Goal: Task Accomplishment & Management: Manage account settings

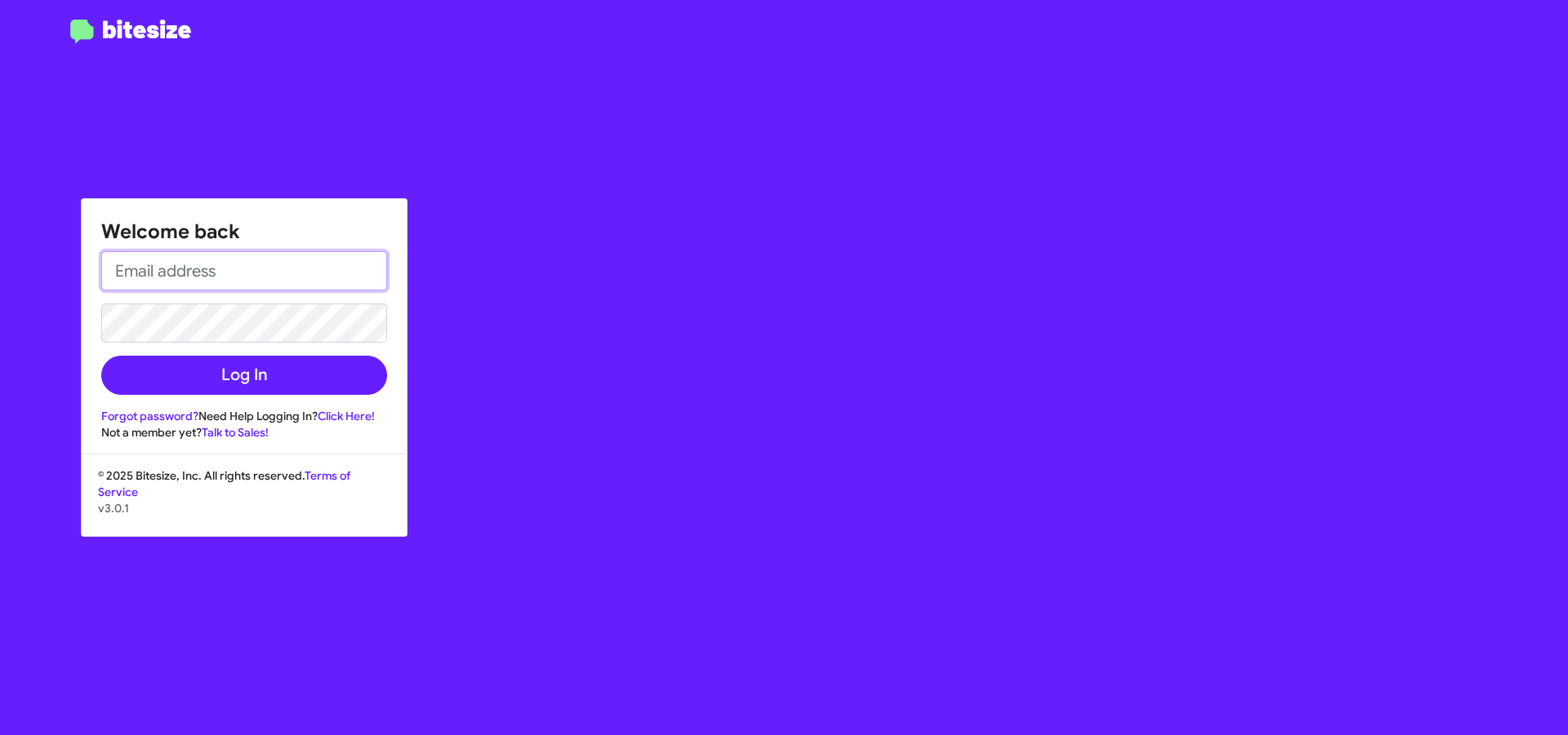
click at [190, 262] on input "email" at bounding box center [244, 271] width 286 height 40
type input "[EMAIL_ADDRESS][DOMAIN_NAME]"
click at [101, 356] on button "Log In" at bounding box center [244, 375] width 286 height 40
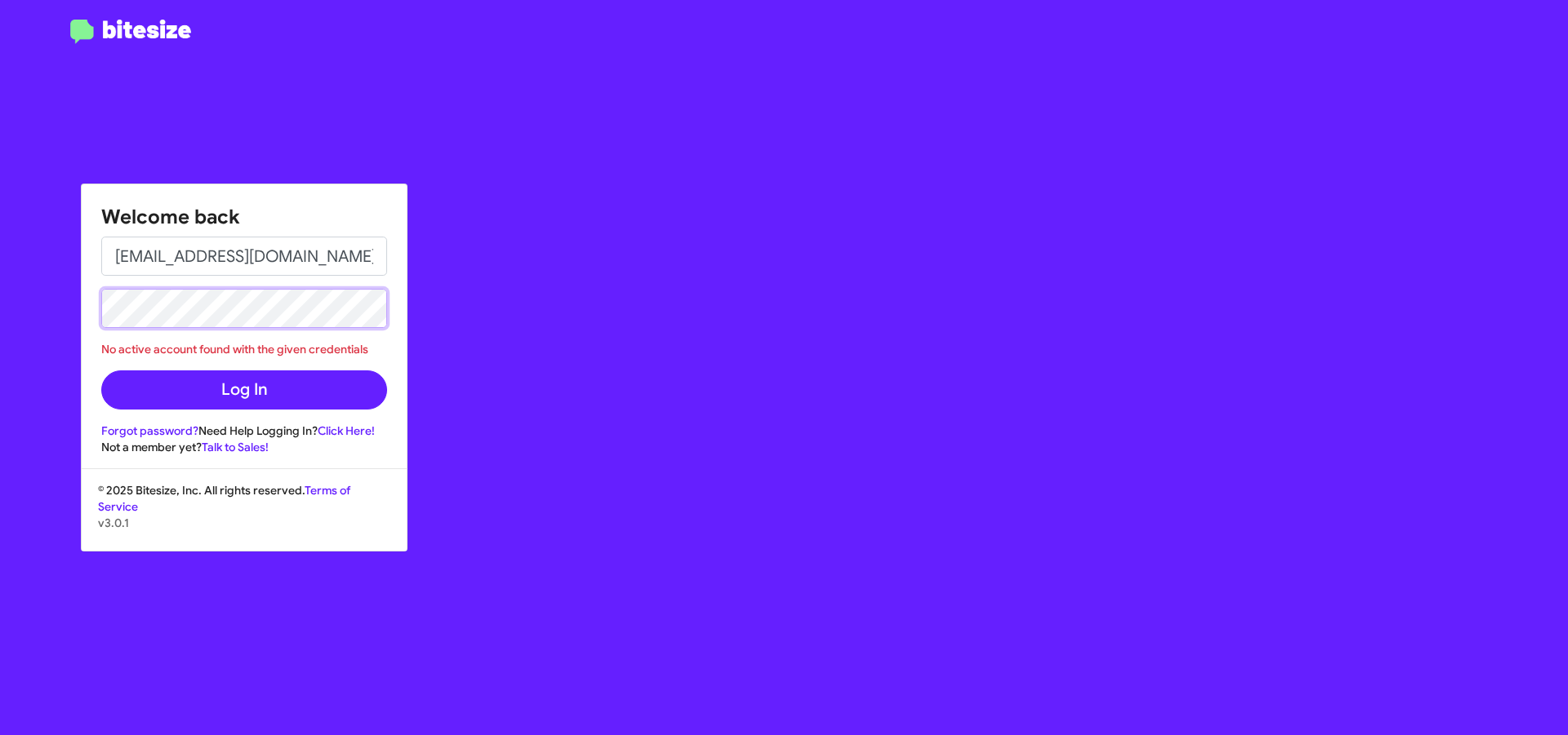
click at [101, 370] on button "Log In" at bounding box center [244, 390] width 286 height 40
click at [333, 429] on link "Click Here!" at bounding box center [345, 430] width 57 height 14
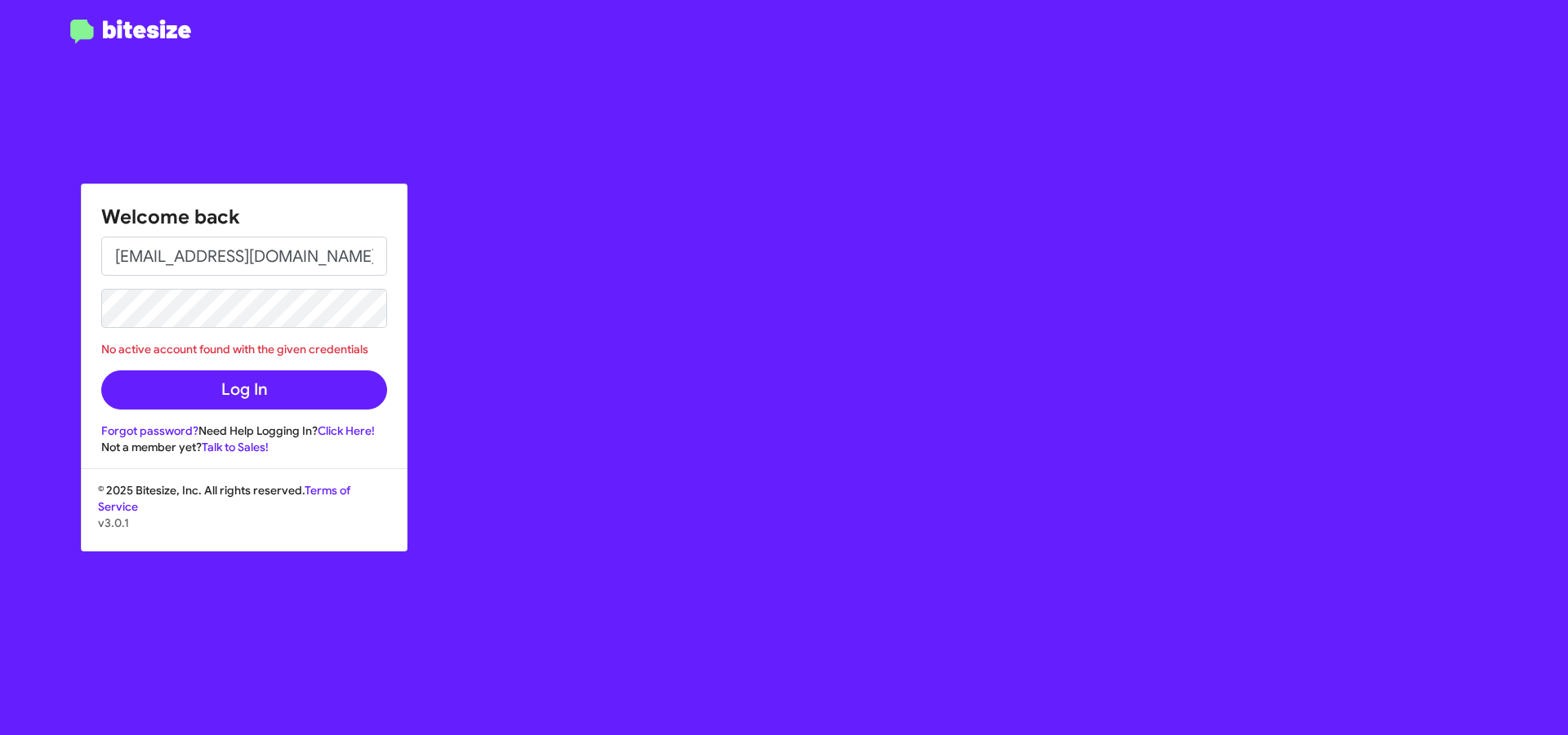
click at [548, 387] on div "Welcome back [EMAIL_ADDRESS][DOMAIN_NAME] No active account found with the give…" at bounding box center [915, 368] width 1307 height 735
click at [153, 436] on link "Forgot password?" at bounding box center [150, 430] width 97 height 14
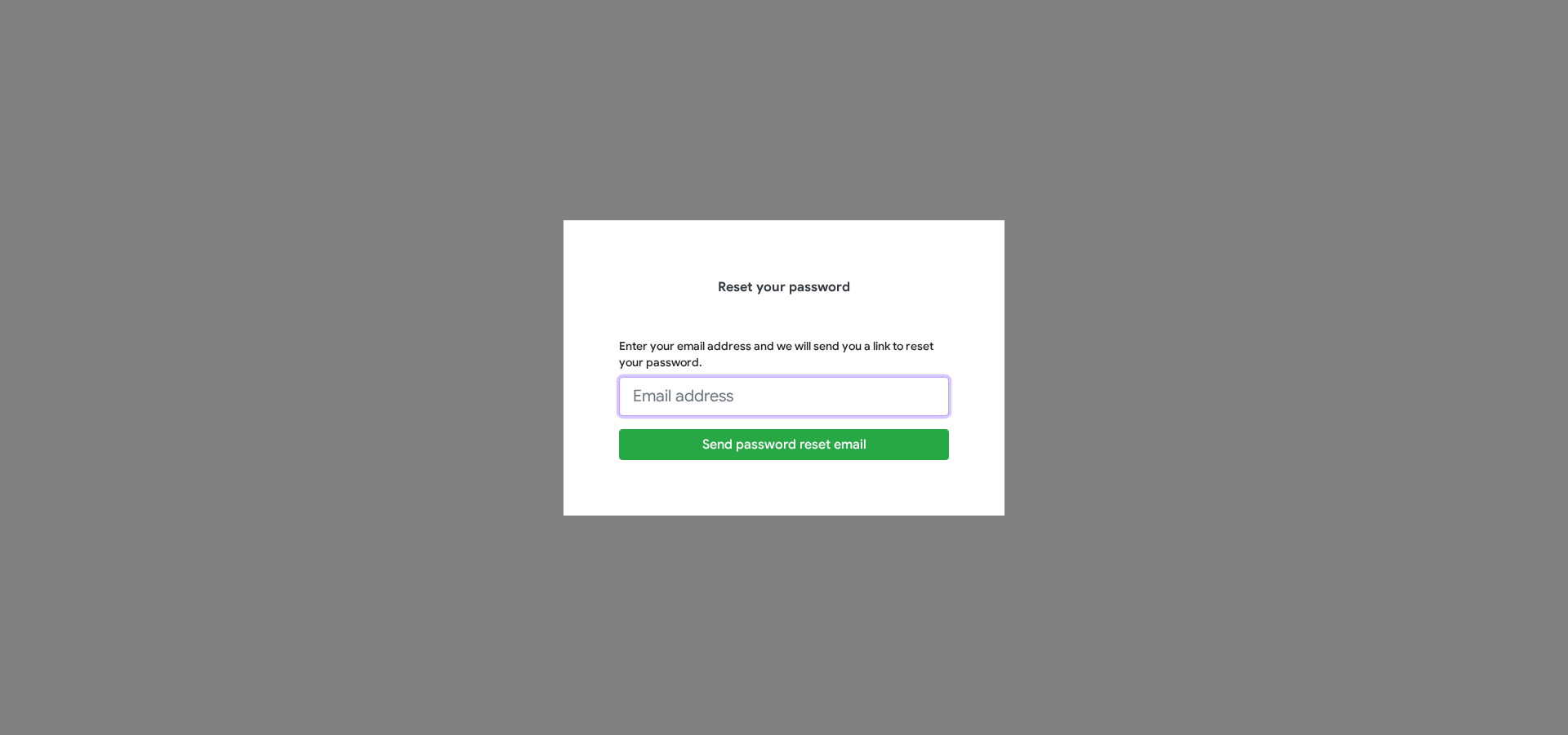
click at [762, 402] on input "Enter your email address and we will send you a link to reset your password." at bounding box center [784, 396] width 330 height 40
type input "[EMAIL_ADDRESS][DOMAIN_NAME]"
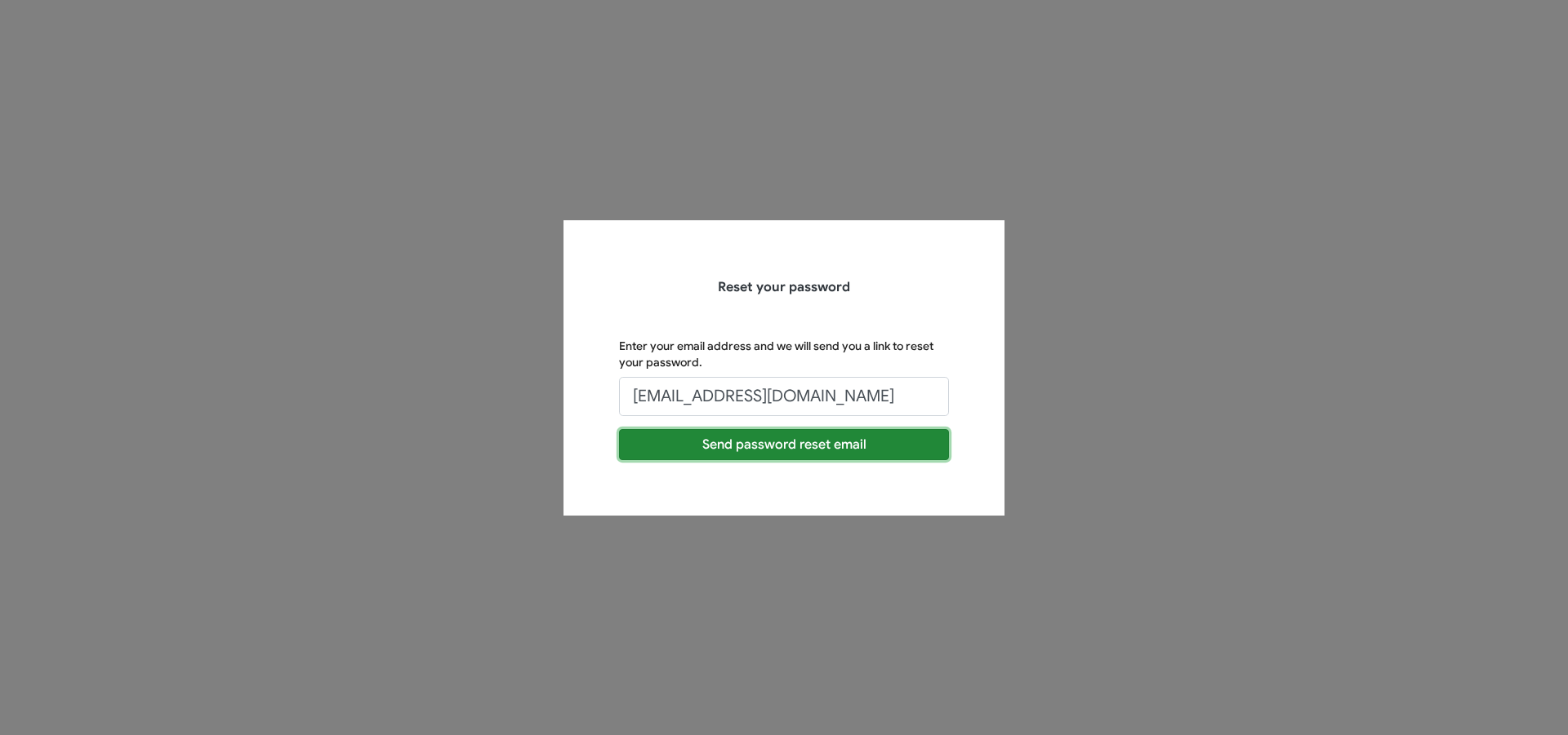
click at [791, 441] on button "Send password reset email" at bounding box center [784, 445] width 330 height 31
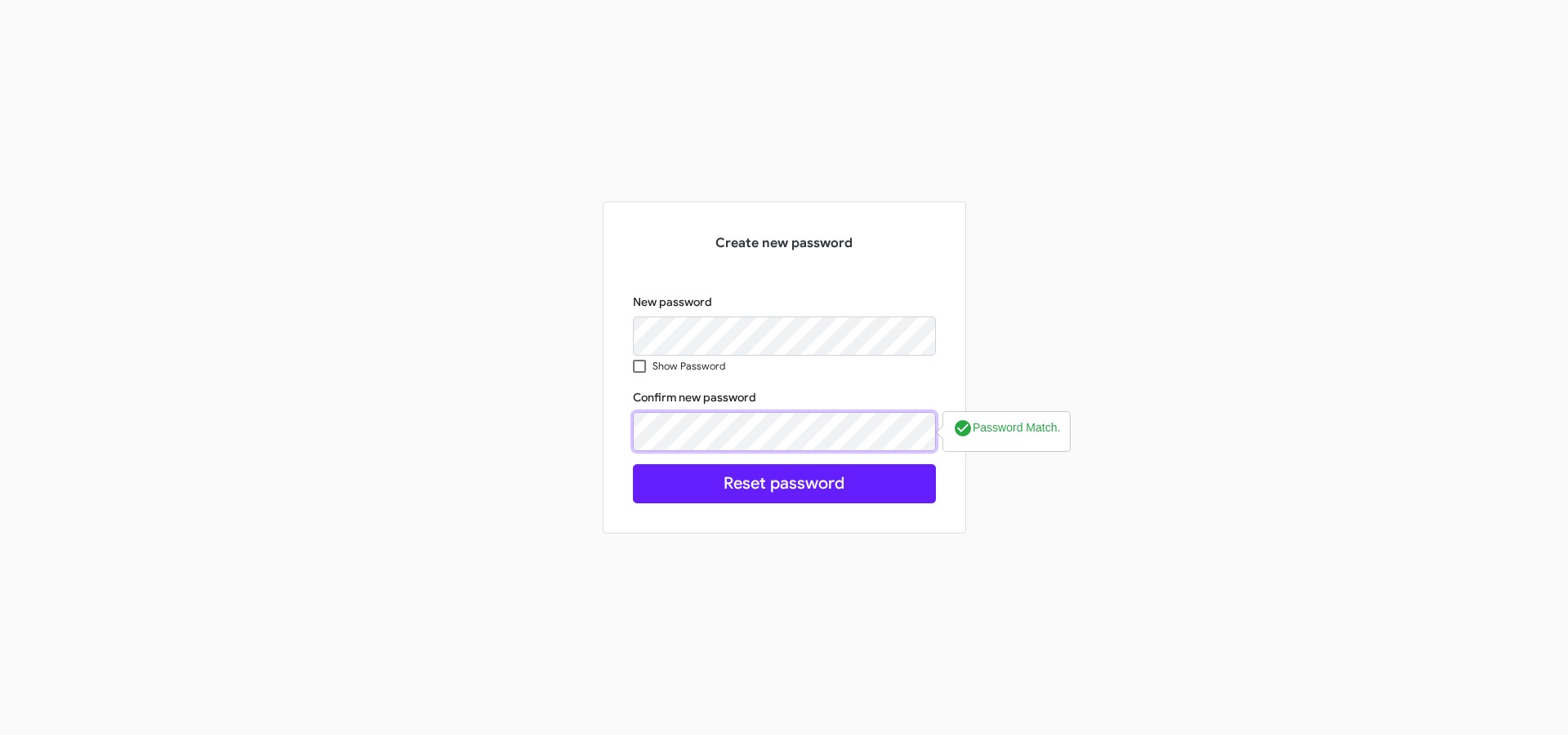
click at [633, 465] on button "Reset password" at bounding box center [784, 484] width 303 height 40
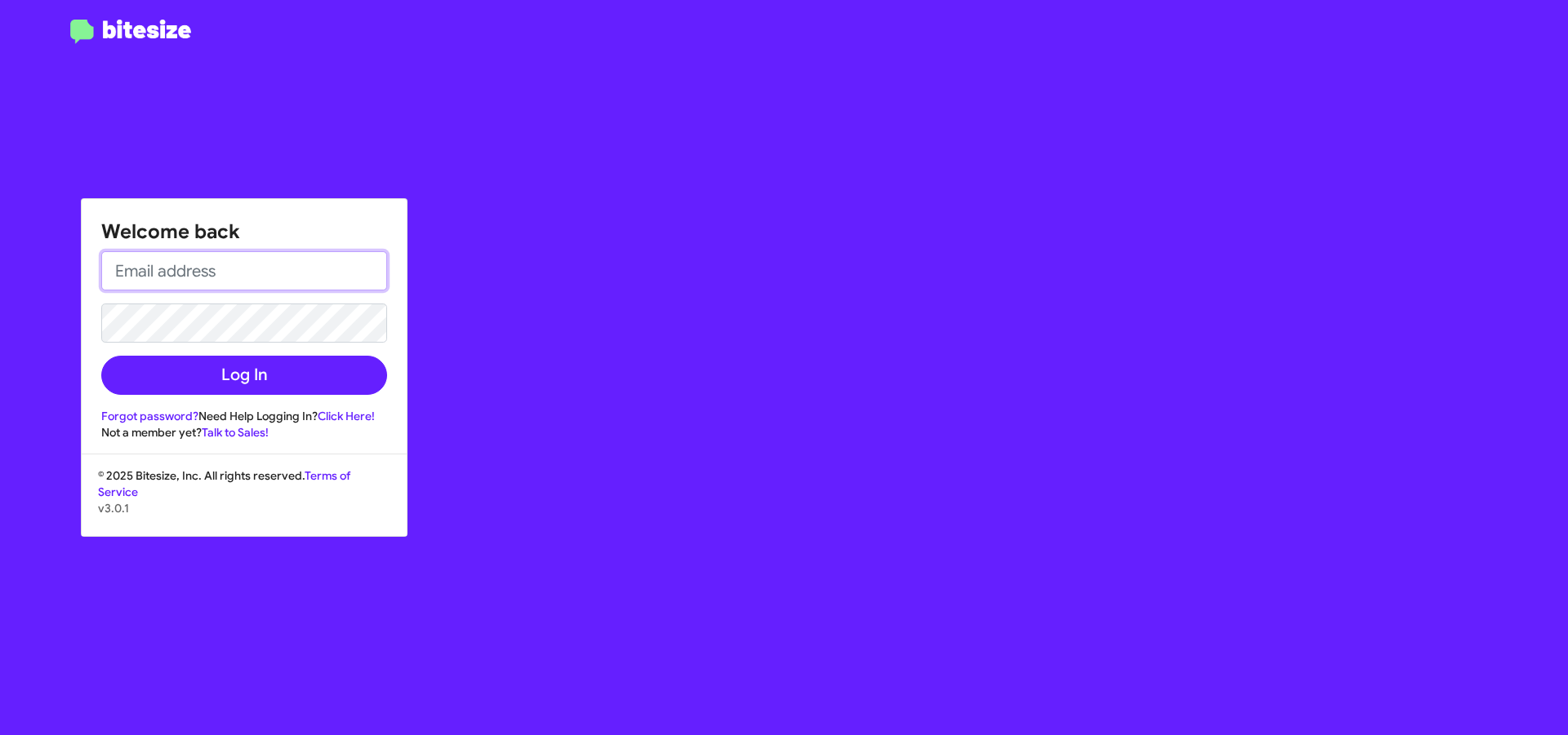
click at [280, 289] on input "email" at bounding box center [244, 271] width 286 height 40
type input "[EMAIL_ADDRESS][DOMAIN_NAME]"
click at [101, 356] on button "Log In" at bounding box center [244, 375] width 286 height 40
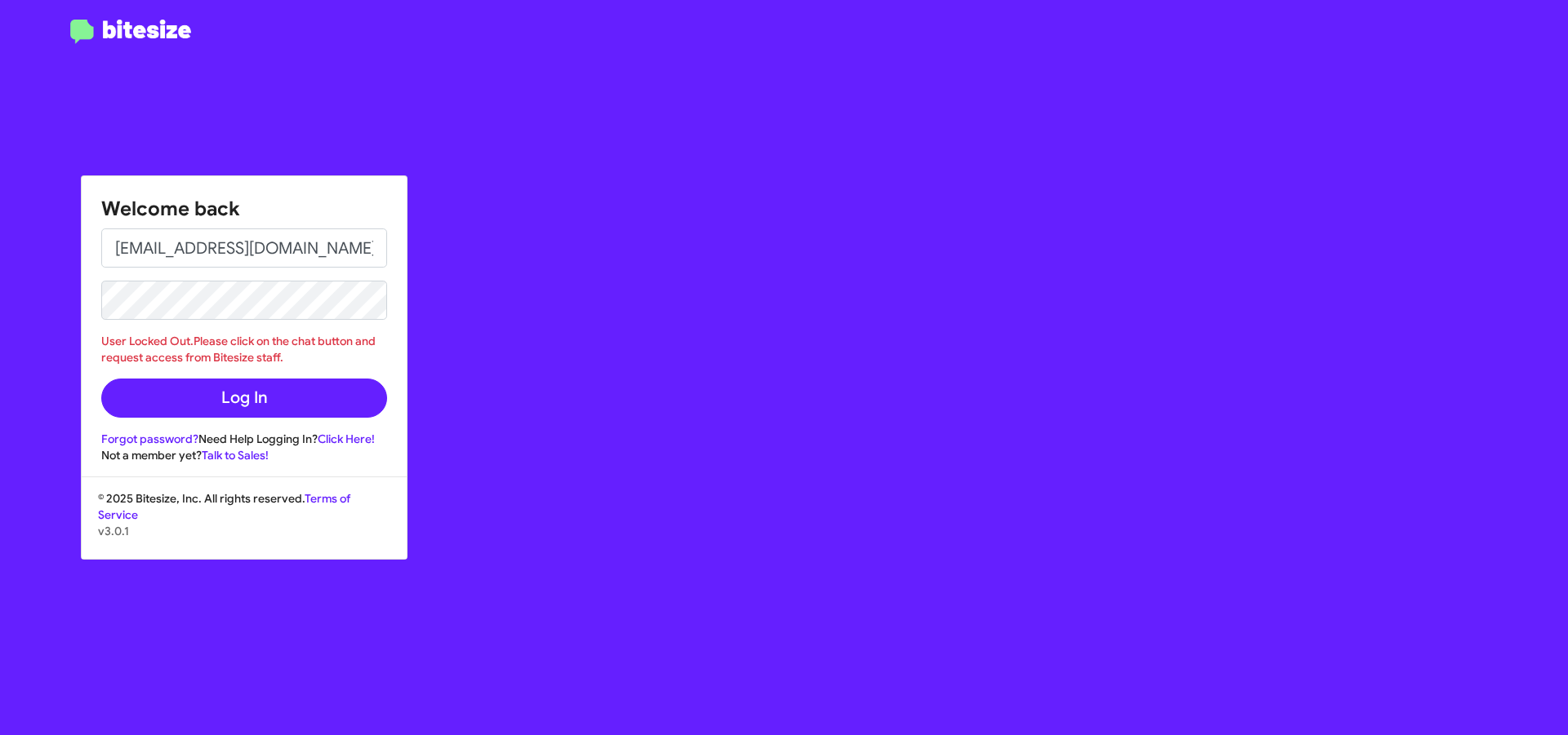
click at [701, 274] on div "Welcome back amullins@ourismancars.com User Locked Out.Please click on the chat…" at bounding box center [915, 368] width 1307 height 735
click at [529, 399] on div "Welcome back amullins@ourismancars.com User Locked Out.Please click on the chat…" at bounding box center [915, 368] width 1307 height 735
click at [256, 396] on button "Log In" at bounding box center [244, 398] width 286 height 40
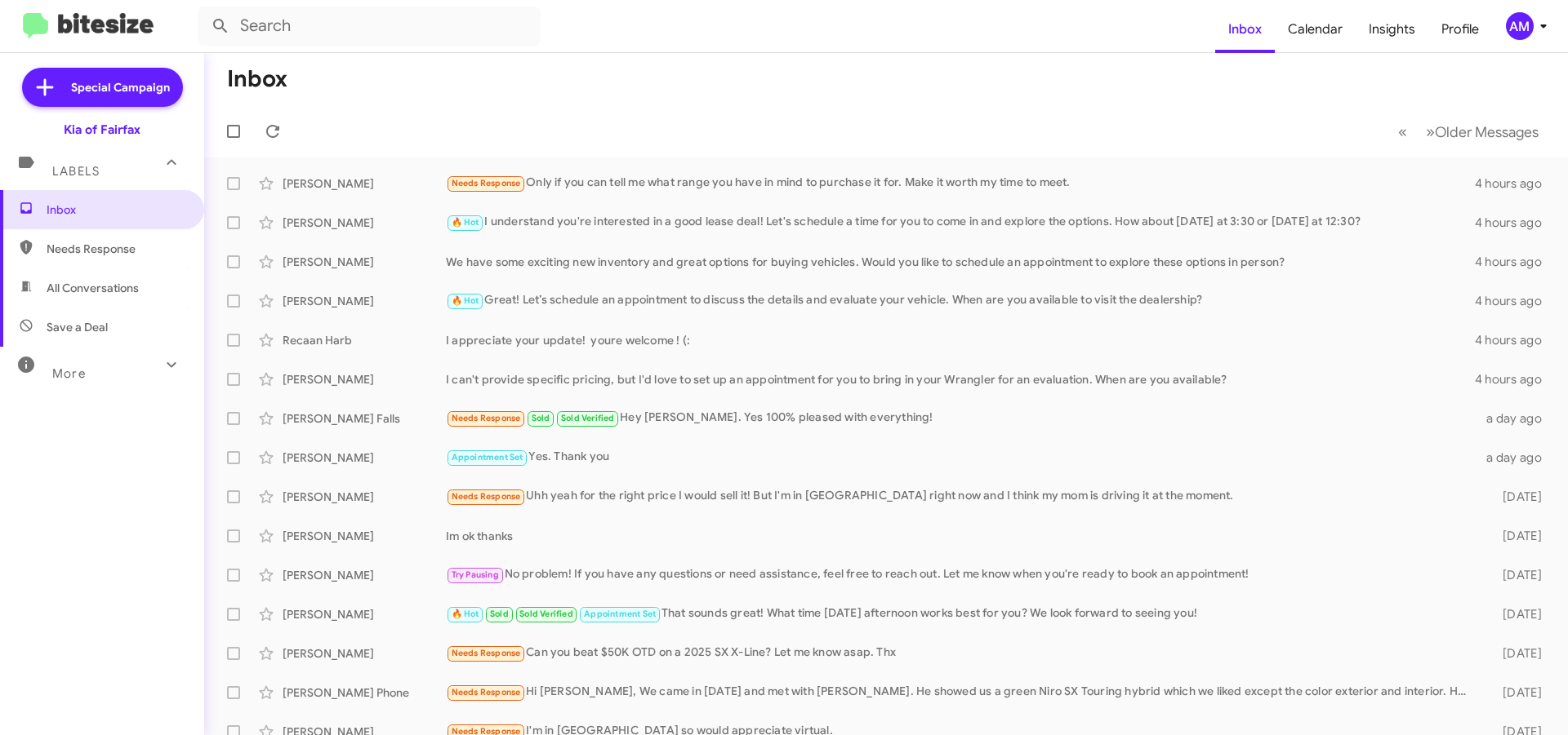
click at [481, 55] on mat-toolbar-row "Inbox" at bounding box center [886, 79] width 1363 height 52
